Goal: Submit feedback/report problem

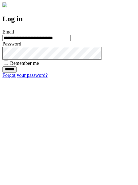
click at [17, 73] on input "******" at bounding box center [9, 69] width 14 height 6
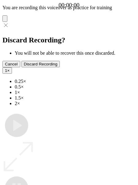
type input "**********"
